Goal: Find specific page/section

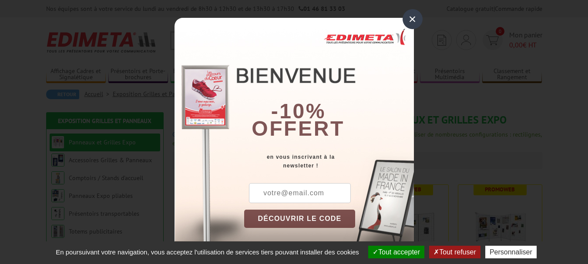
click at [411, 23] on div "×" at bounding box center [412, 19] width 20 height 20
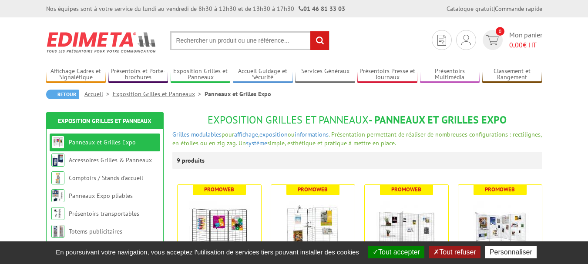
click at [235, 43] on input "text" at bounding box center [249, 40] width 159 height 19
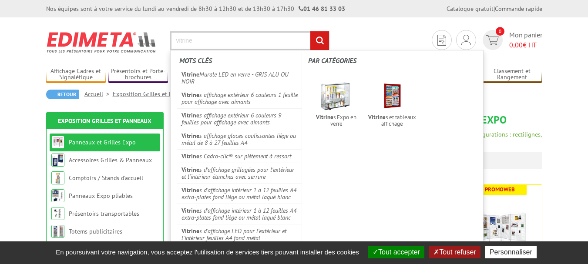
type input "vitrine"
click at [310, 31] on input "rechercher" at bounding box center [319, 40] width 19 height 19
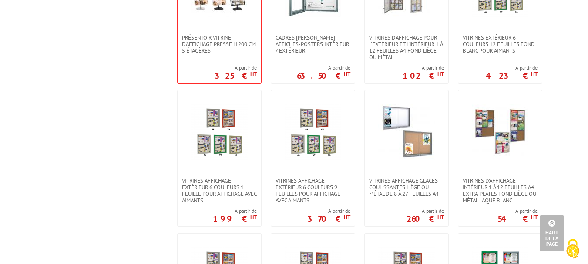
scroll to position [696, 0]
